Goal: Task Accomplishment & Management: Use online tool/utility

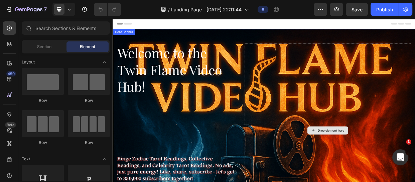
click at [415, 147] on div "Drop element here" at bounding box center [398, 167] width 222 height 231
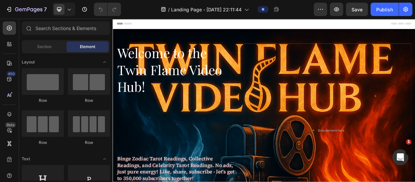
scroll to position [189, 0]
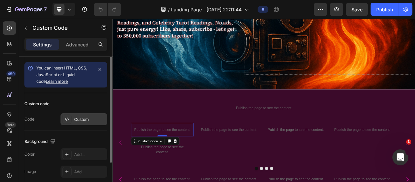
click at [79, 123] on div "Custom" at bounding box center [84, 119] width 47 height 12
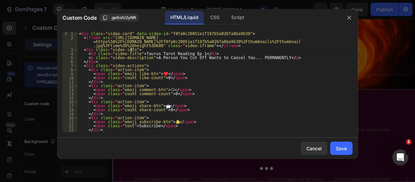
click at [144, 50] on div "< div class = "video-card" data-video-id = "f0fa0c20051e1f197b5a026fa8ba9b30" >…" at bounding box center [213, 86] width 271 height 109
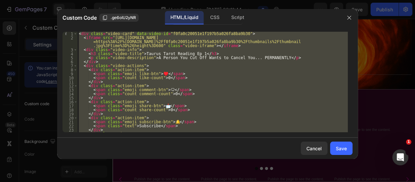
paste textarea
type textarea "</div>"
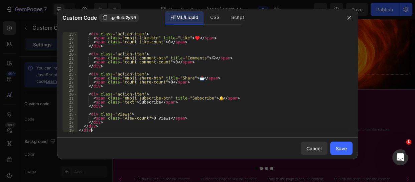
scroll to position [64, 0]
click at [348, 144] on button "Save" at bounding box center [341, 148] width 22 height 13
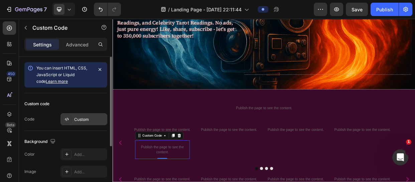
click at [85, 120] on div "Custom" at bounding box center [89, 120] width 31 height 6
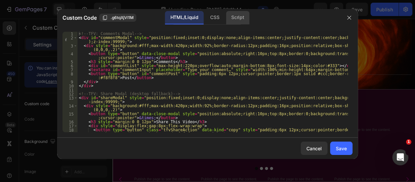
click at [237, 14] on div "Script" at bounding box center [237, 17] width 23 height 13
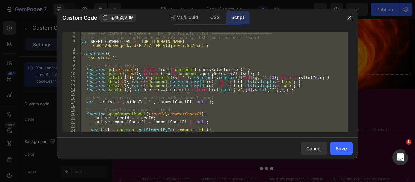
click at [107, 54] on div "// === TFV COMMENTS + SHARE + LIKE-LOCK (single file) =========================…" at bounding box center [214, 82] width 269 height 101
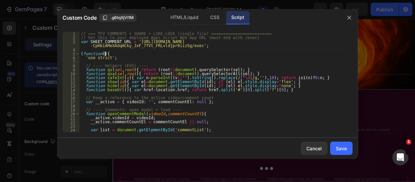
type textarea "else ready(); })();"
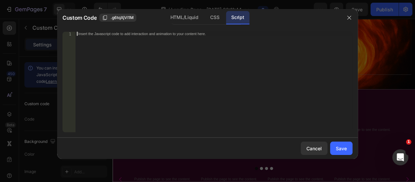
paste textarea "})();"
type textarea "})();"
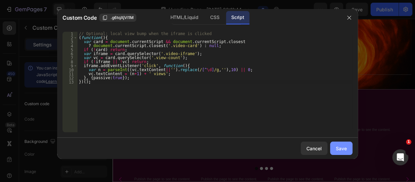
click at [345, 147] on div "Save" at bounding box center [341, 148] width 11 height 7
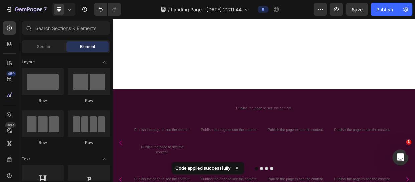
scroll to position [418, 0]
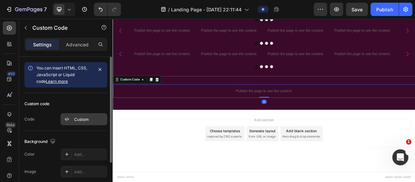
click at [81, 117] on div "Custom" at bounding box center [89, 120] width 31 height 6
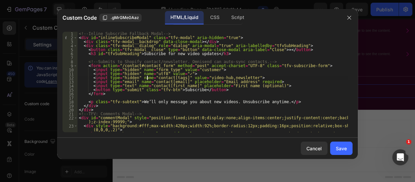
click at [146, 77] on div "<!-- Inline Subscribe Fallback Modal --> < div id = "inlineSubscribeModal" clas…" at bounding box center [213, 88] width 271 height 113
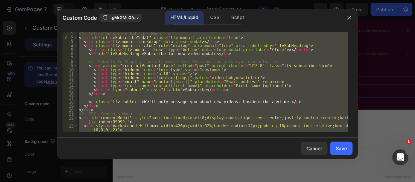
paste textarea
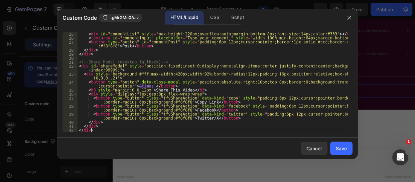
scroll to position [124, 0]
click at [235, 15] on div "Script" at bounding box center [237, 17] width 23 height 13
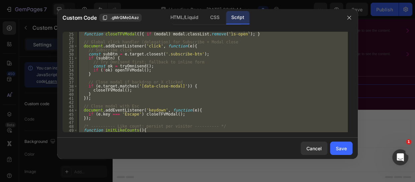
scroll to position [96, 0]
click at [150, 54] on div "function openTFVModal ( ) { if ( modal ) modal . classList . add ( 'is-open' ) …" at bounding box center [213, 82] width 271 height 101
paste textarea
type textarea "})();"
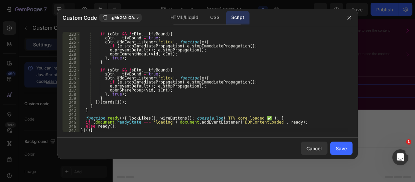
scroll to position [899, 0]
click at [341, 150] on div "Save" at bounding box center [341, 148] width 11 height 7
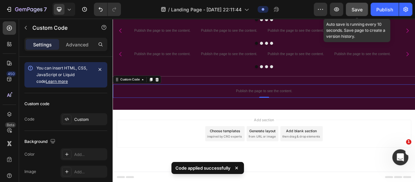
click at [357, 7] on span "Save" at bounding box center [357, 10] width 11 height 6
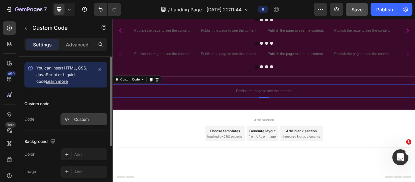
click at [82, 117] on div "Custom" at bounding box center [89, 120] width 31 height 6
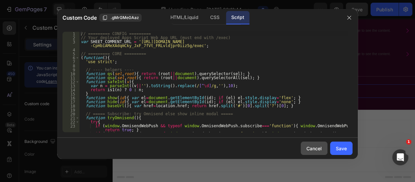
click at [312, 150] on div "Cancel" at bounding box center [314, 148] width 15 height 7
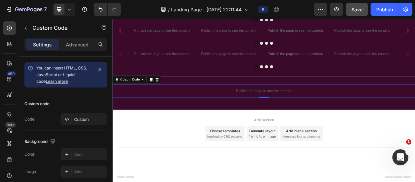
scroll to position [229, 0]
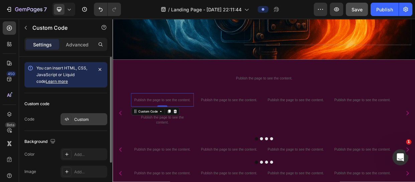
click at [91, 118] on div "Custom" at bounding box center [89, 120] width 31 height 6
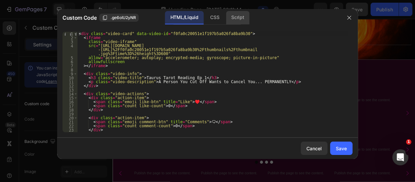
click at [240, 13] on div "Script" at bounding box center [237, 17] width 23 height 13
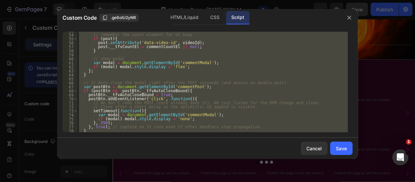
scroll to position [216, 0]
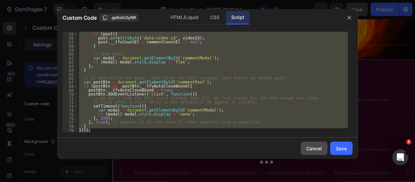
click at [318, 148] on div "Cancel" at bounding box center [314, 148] width 15 height 7
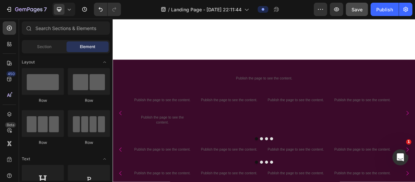
scroll to position [418, 0]
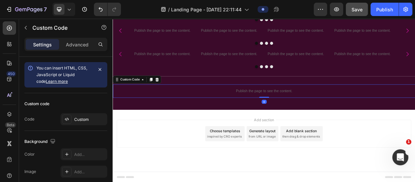
click at [325, 113] on p "Publish the page to see the content." at bounding box center [313, 114] width 401 height 7
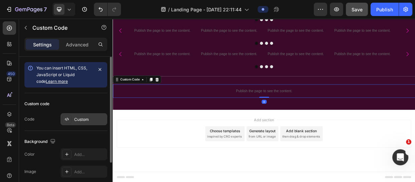
click at [83, 119] on div "Custom" at bounding box center [89, 120] width 31 height 6
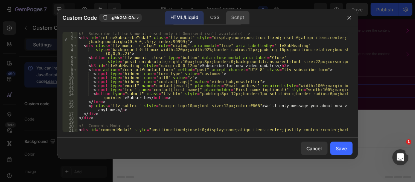
click at [241, 21] on div "Script" at bounding box center [237, 17] width 23 height 13
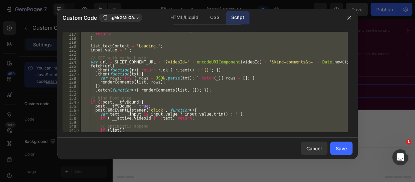
scroll to position [473, 0]
click at [190, 69] on div "console . warn ( 'Comment modal HTML missing.' ) ; return ; } list . textConten…" at bounding box center [214, 82] width 269 height 101
paste textarea
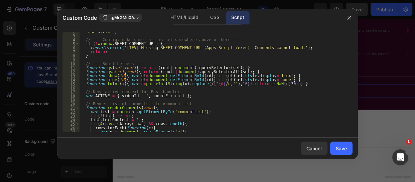
scroll to position [0, 0]
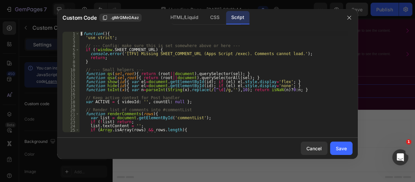
click at [80, 34] on div "( function ( ) { 'use strict' ; // --- Config: make sure this is set somewhere …" at bounding box center [214, 86] width 269 height 109
type textarea "(function(){"
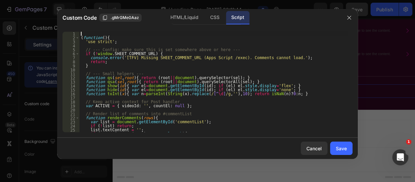
paste textarea "window.SHEET_COMMENT_URL = '[URL][DOMAIN_NAME]';"
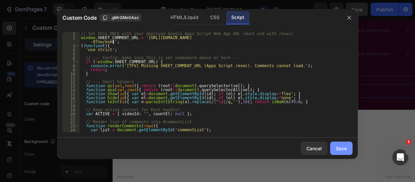
type textarea "window.SHEET_COMMENT_URL = '[URL][DOMAIN_NAME]';"
click at [341, 150] on div "Save" at bounding box center [341, 148] width 11 height 7
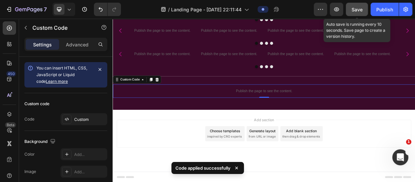
click at [354, 8] on span "Save" at bounding box center [357, 10] width 11 height 6
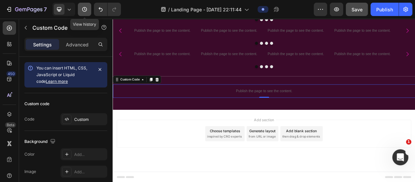
click at [81, 9] on button "button" at bounding box center [84, 9] width 13 height 13
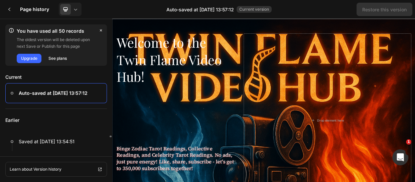
click at [79, 117] on p "Earlier" at bounding box center [56, 120] width 102 height 23
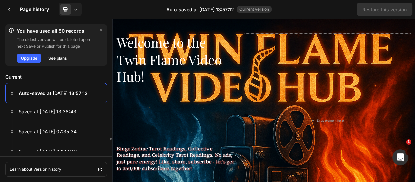
click at [79, 117] on div at bounding box center [56, 112] width 102 height 20
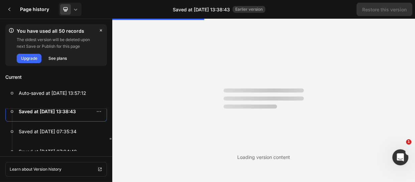
scroll to position [0, 0]
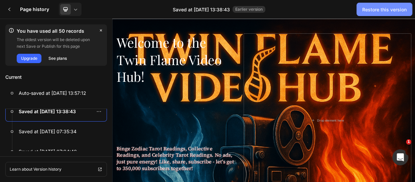
click at [389, 7] on div "Restore this version" at bounding box center [385, 9] width 44 height 7
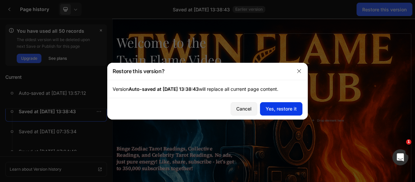
click at [281, 109] on div "Yes, restore it" at bounding box center [281, 108] width 31 height 7
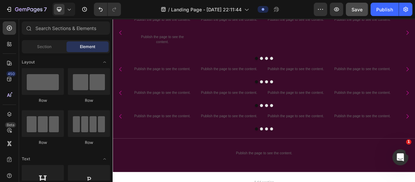
scroll to position [418, 0]
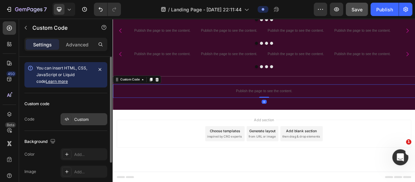
click at [78, 115] on div "Custom" at bounding box center [84, 119] width 47 height 12
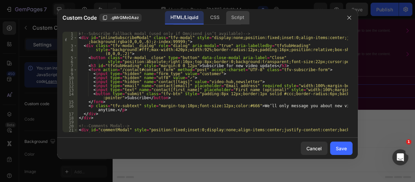
click at [242, 15] on div "Script" at bounding box center [237, 17] width 23 height 13
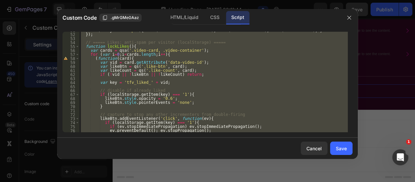
scroll to position [208, 0]
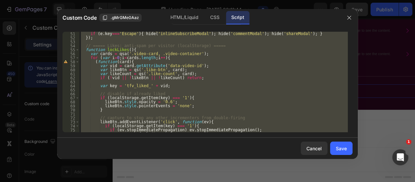
click at [104, 60] on div "document . addEventListener ( 'keydown' , function ( e ) { if ( e . key === 'Es…" at bounding box center [214, 82] width 269 height 101
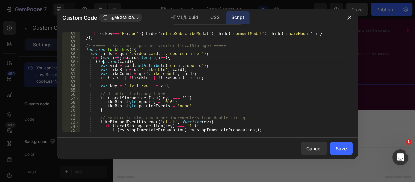
type textarea "else ready(); })();"
